Goal: Find specific page/section: Find specific page/section

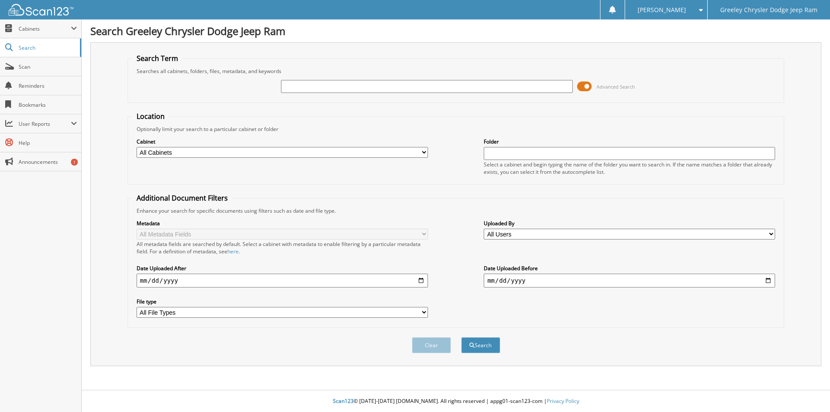
click at [293, 85] on input "text" at bounding box center [426, 86] width 291 height 13
type input "st574430"
click at [461, 337] on button "Search" at bounding box center [480, 345] width 39 height 16
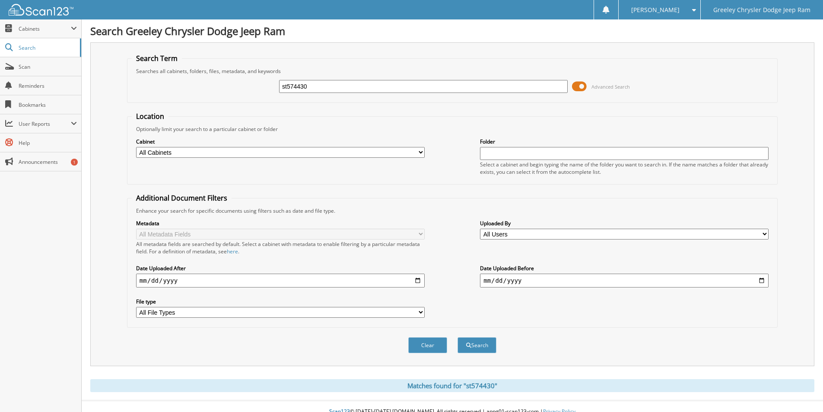
scroll to position [11, 0]
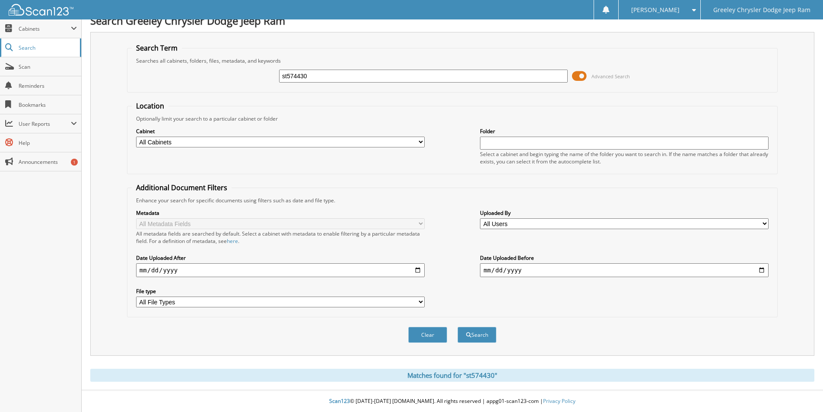
click at [29, 48] on span "Search" at bounding box center [47, 47] width 57 height 7
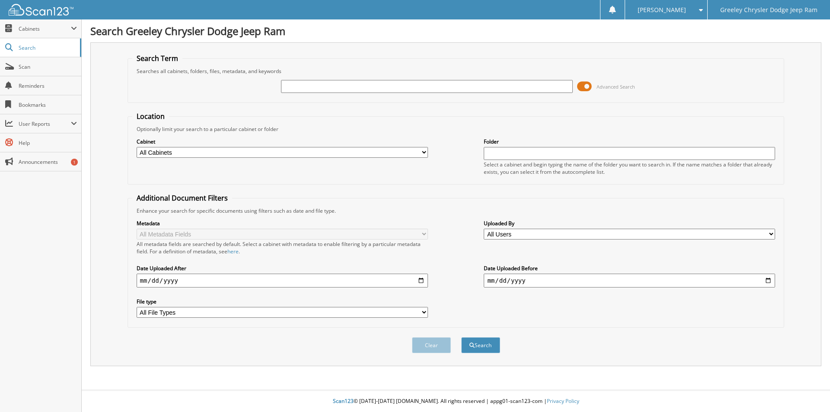
click at [296, 88] on input "text" at bounding box center [426, 86] width 291 height 13
type input "fulkerson"
click at [461, 337] on button "Search" at bounding box center [480, 345] width 39 height 16
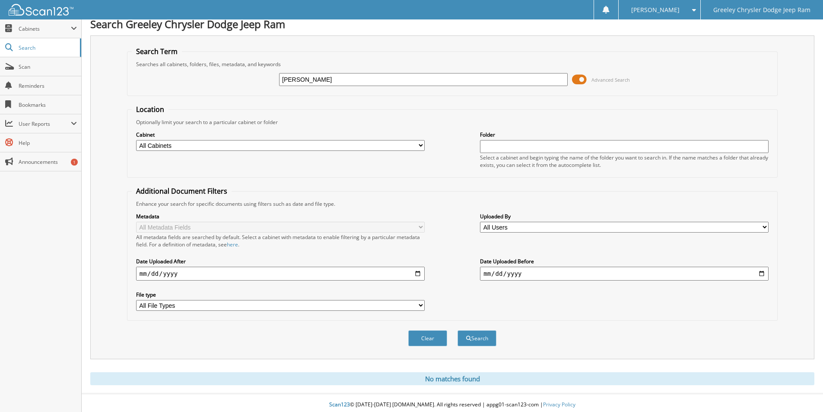
scroll to position [11, 0]
